Goal: Task Accomplishment & Management: Manage account settings

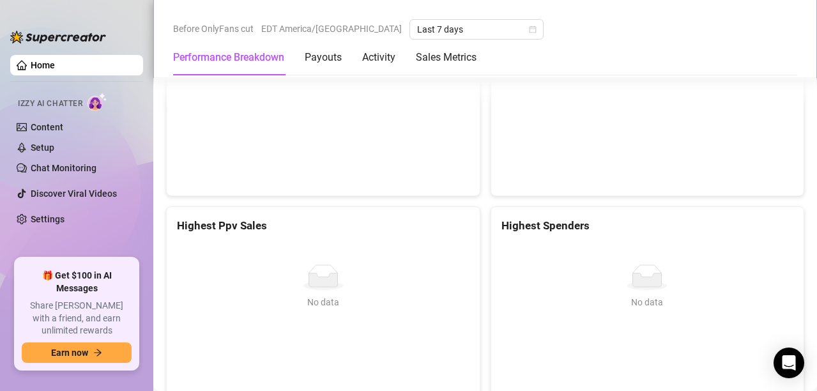
scroll to position [1789, 0]
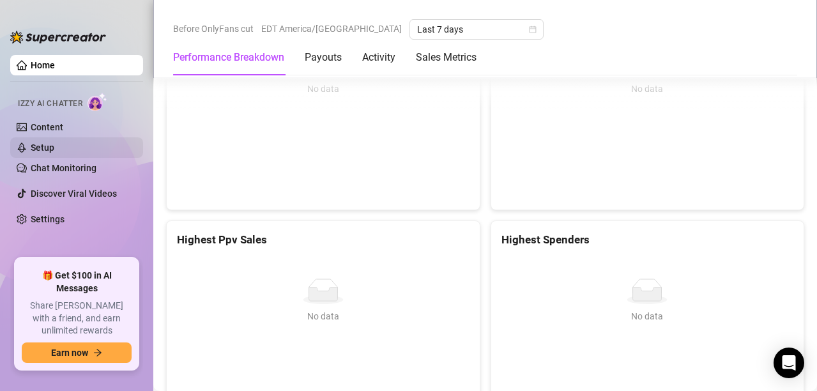
click at [54, 142] on link "Setup" at bounding box center [43, 147] width 24 height 10
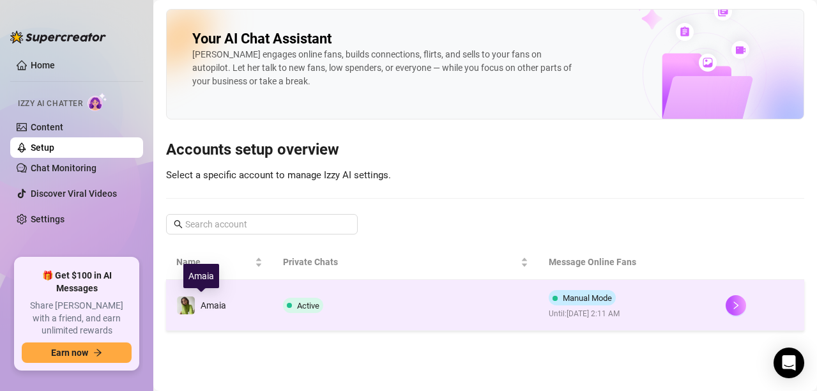
click at [197, 307] on div "Amaia" at bounding box center [201, 305] width 50 height 19
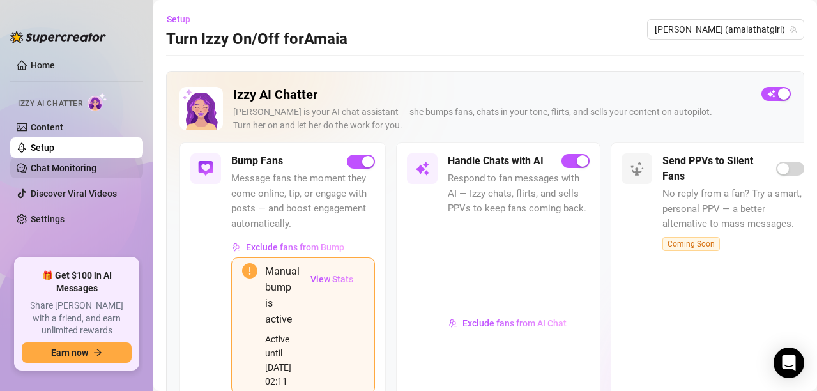
click at [77, 168] on link "Chat Monitoring" at bounding box center [64, 168] width 66 height 10
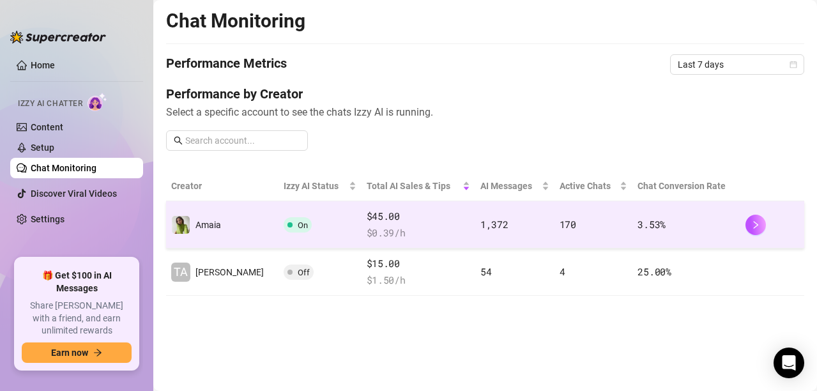
click at [279, 235] on td "On" at bounding box center [320, 224] width 82 height 47
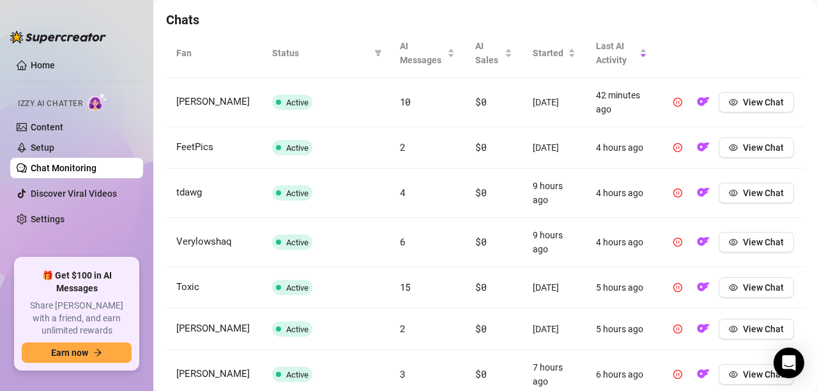
scroll to position [448, 0]
click at [697, 106] on img "button" at bounding box center [703, 101] width 13 height 13
click at [697, 100] on img "button" at bounding box center [703, 101] width 13 height 13
click at [729, 104] on icon "eye" at bounding box center [733, 101] width 9 height 9
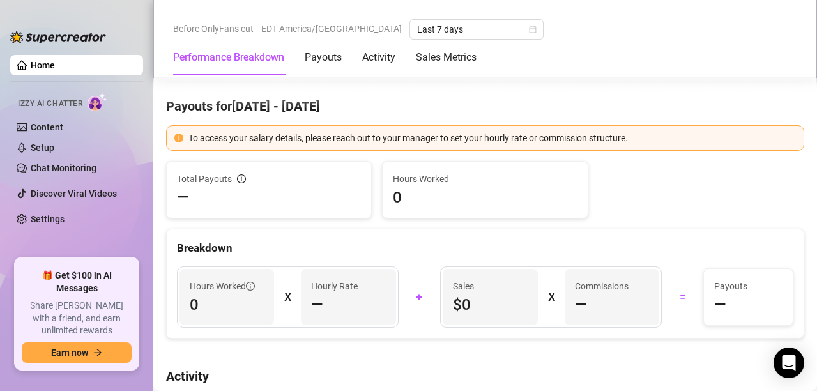
scroll to position [490, 0]
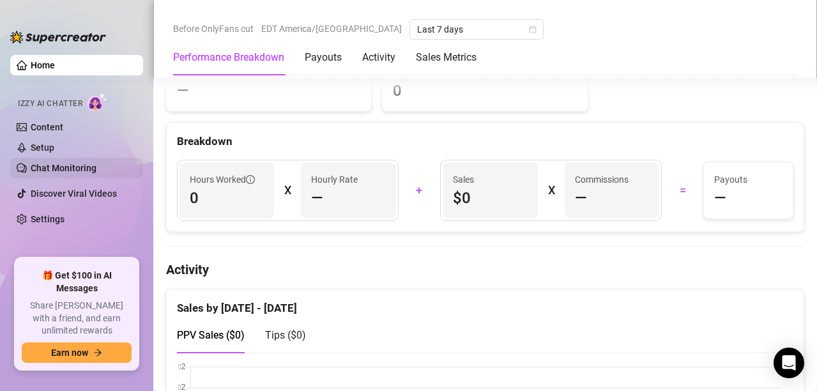
click at [73, 169] on link "Chat Monitoring" at bounding box center [64, 168] width 66 height 10
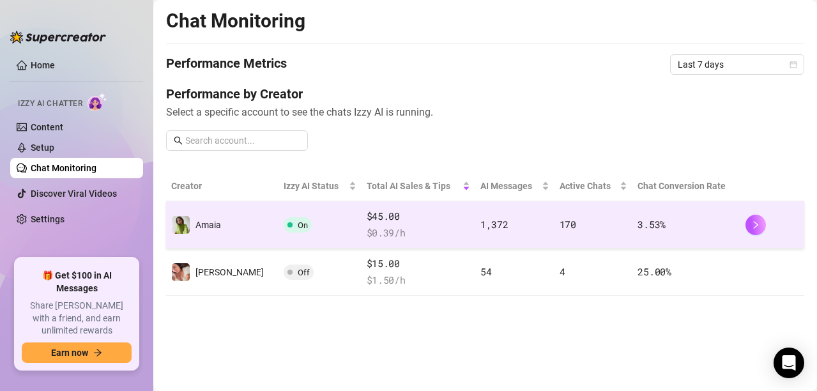
click at [367, 224] on div "$45.00 $ 0.39 /h" at bounding box center [419, 224] width 104 height 31
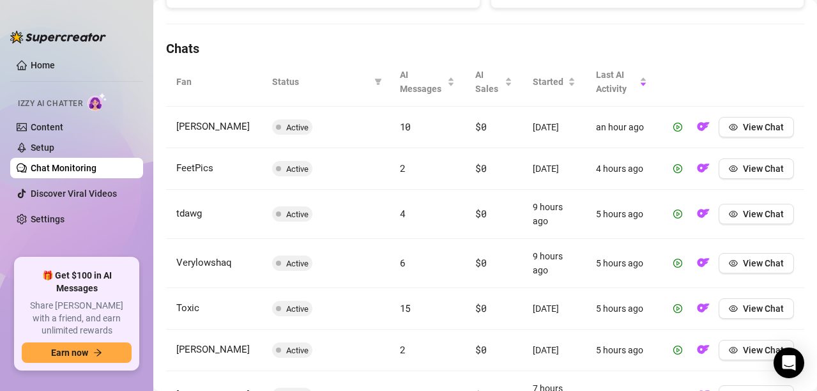
scroll to position [426, 0]
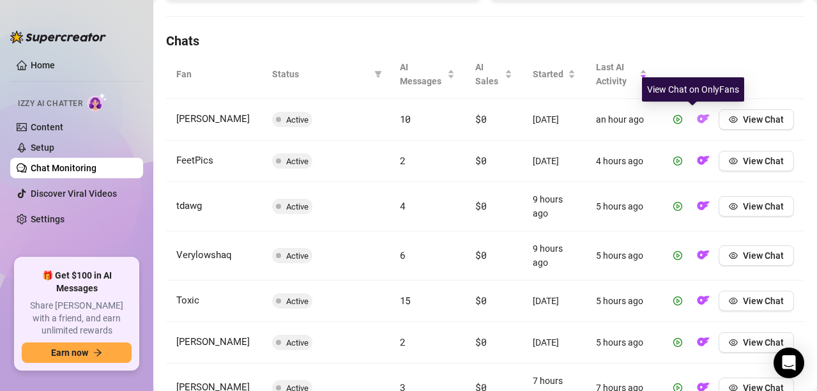
click at [697, 118] on img "button" at bounding box center [703, 118] width 13 height 13
click at [96, 103] on img at bounding box center [98, 102] width 20 height 19
click at [91, 99] on img at bounding box center [98, 102] width 20 height 19
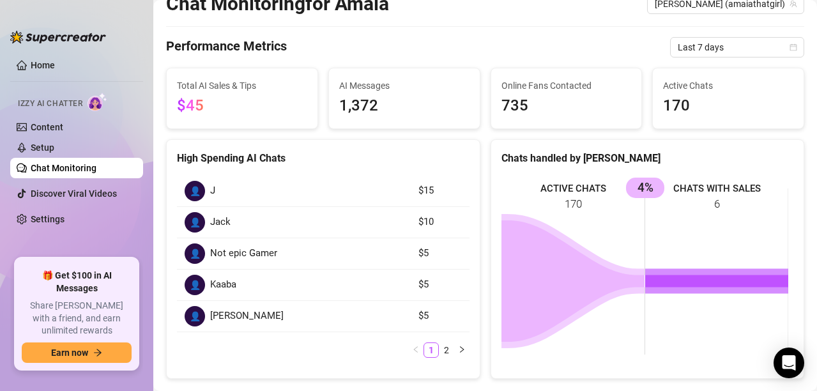
scroll to position [0, 0]
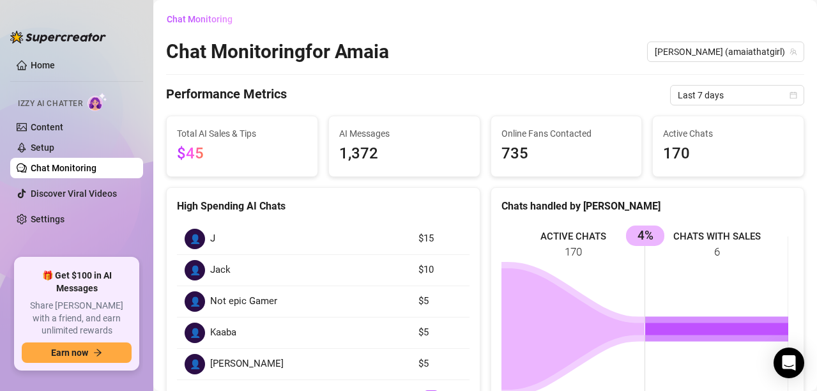
drag, startPoint x: 43, startPoint y: 114, endPoint x: 50, endPoint y: 112, distance: 7.9
click at [44, 114] on div "Izzy AI Chatter" at bounding box center [75, 102] width 135 height 29
click at [92, 101] on img at bounding box center [98, 102] width 20 height 19
click at [45, 69] on link "Home" at bounding box center [43, 65] width 24 height 10
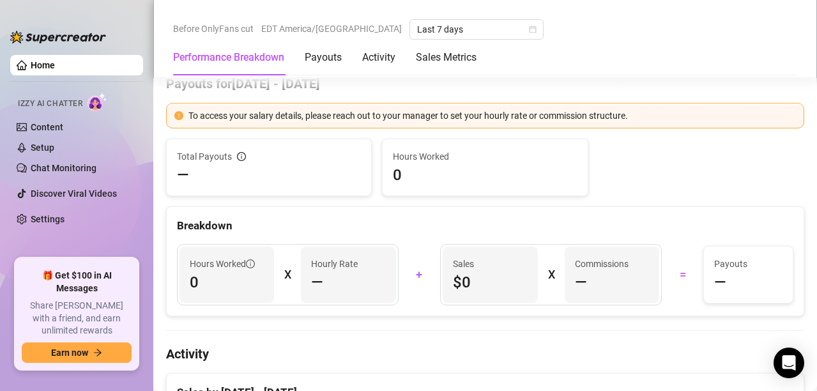
scroll to position [404, 0]
click at [82, 98] on span "Izzy AI Chatter" at bounding box center [50, 104] width 65 height 12
click at [93, 100] on img at bounding box center [98, 102] width 20 height 19
click at [94, 100] on img at bounding box center [98, 102] width 20 height 19
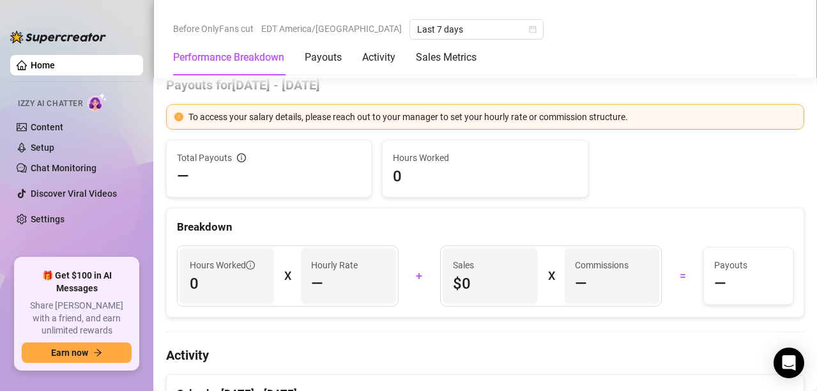
click at [94, 100] on img at bounding box center [98, 102] width 20 height 19
click at [65, 214] on link "Settings" at bounding box center [48, 219] width 34 height 10
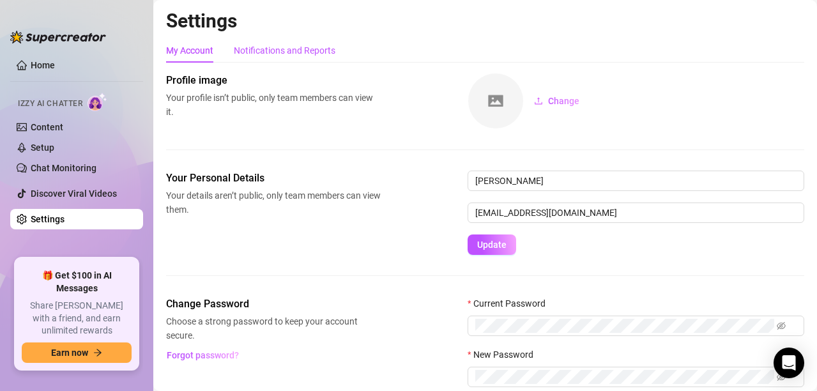
click at [284, 50] on div "Notifications and Reports" at bounding box center [285, 50] width 102 height 14
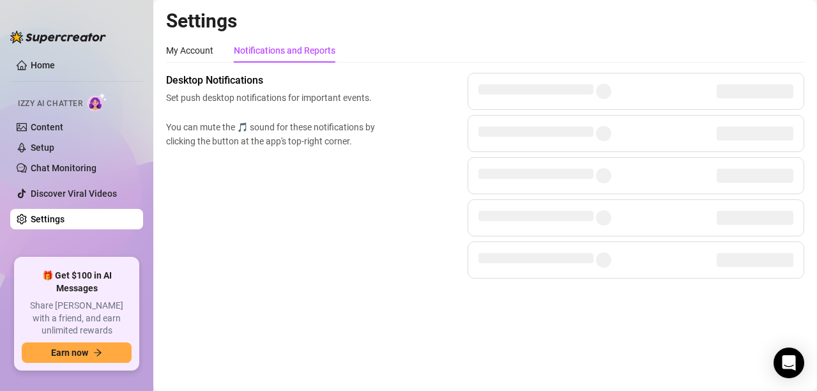
click at [91, 104] on img at bounding box center [98, 102] width 20 height 19
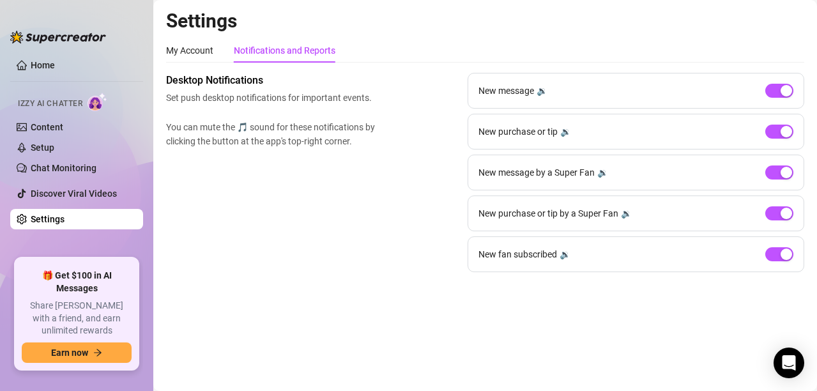
click at [35, 98] on span "Izzy AI Chatter" at bounding box center [50, 104] width 65 height 12
click at [34, 94] on div "Izzy AI Chatter" at bounding box center [75, 102] width 115 height 19
click at [35, 60] on link "Home" at bounding box center [43, 65] width 24 height 10
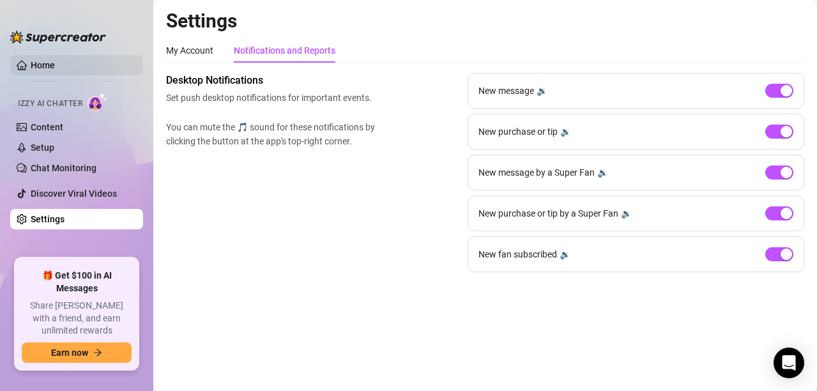
click at [35, 60] on link "Home" at bounding box center [43, 65] width 24 height 10
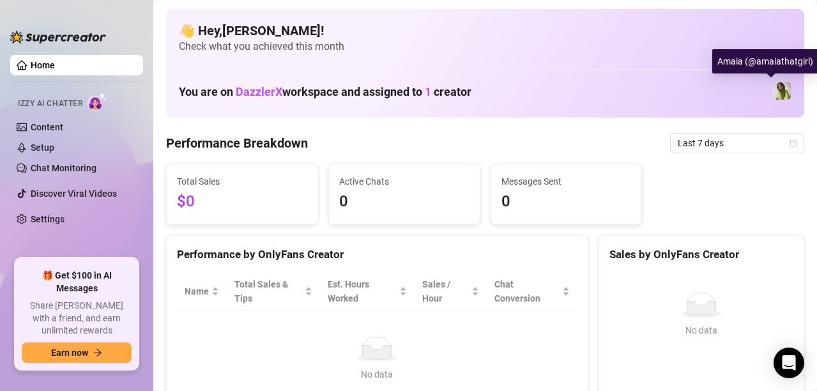
click at [773, 96] on img at bounding box center [782, 91] width 18 height 18
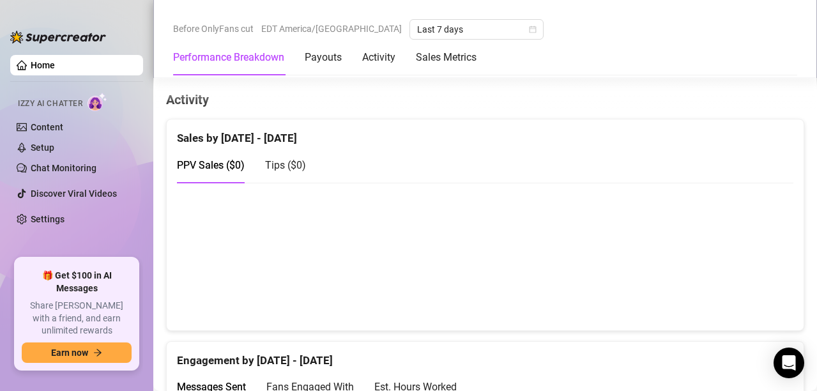
scroll to position [682, 0]
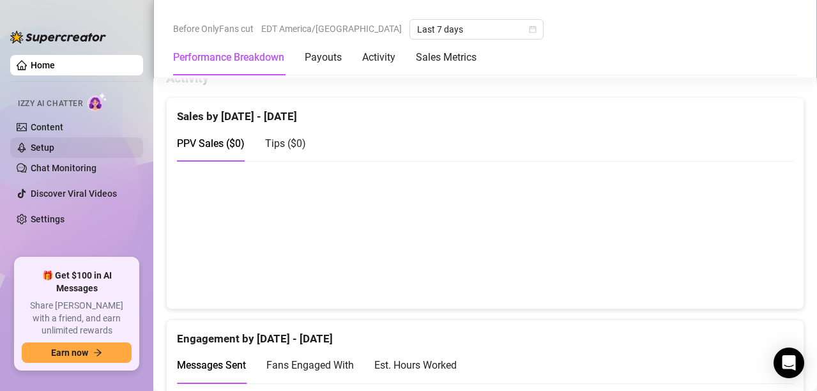
click at [54, 142] on link "Setup" at bounding box center [43, 147] width 24 height 10
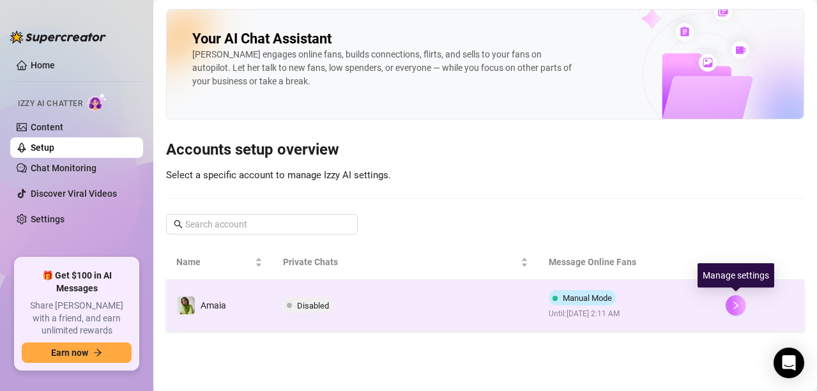
click at [740, 303] on icon "right" at bounding box center [735, 305] width 9 height 9
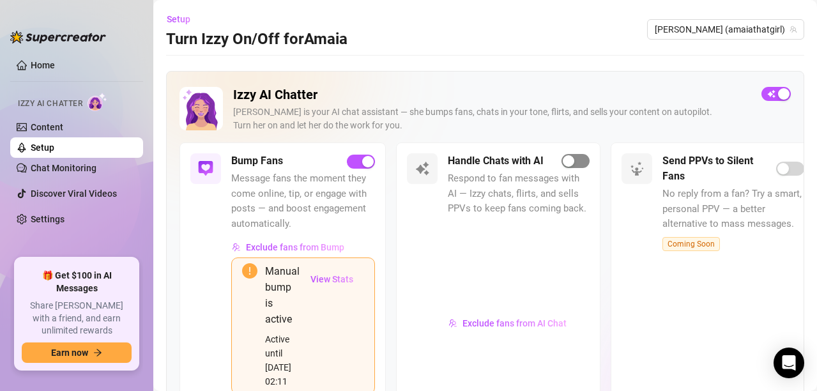
click at [568, 163] on div "button" at bounding box center [568, 160] width 11 height 11
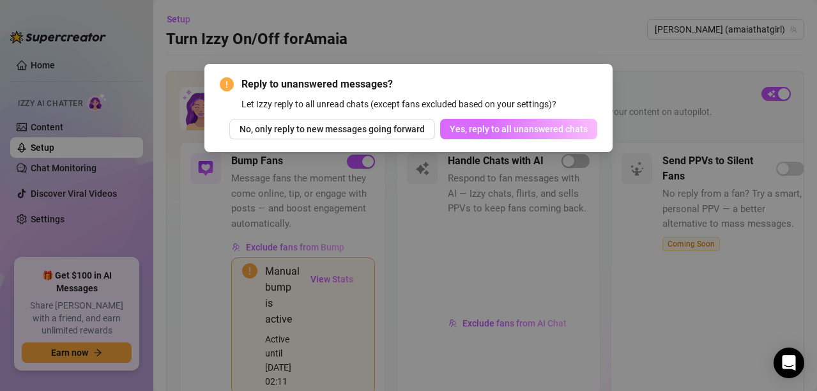
click at [532, 125] on span "Yes, reply to all unanswered chats" at bounding box center [519, 129] width 138 height 10
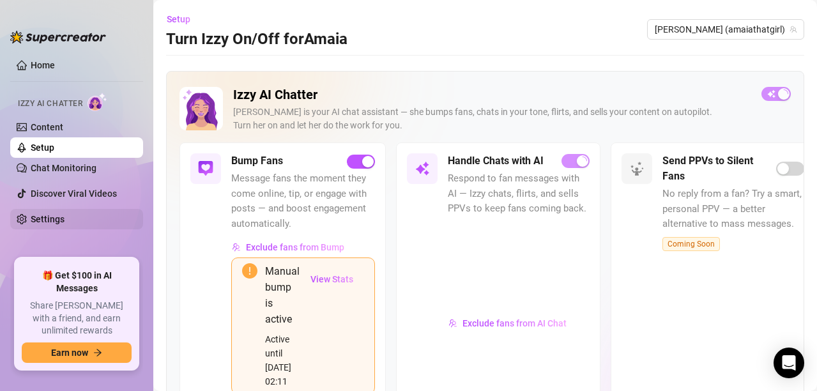
click at [65, 221] on link "Settings" at bounding box center [48, 219] width 34 height 10
